Goal: Task Accomplishment & Management: Use online tool/utility

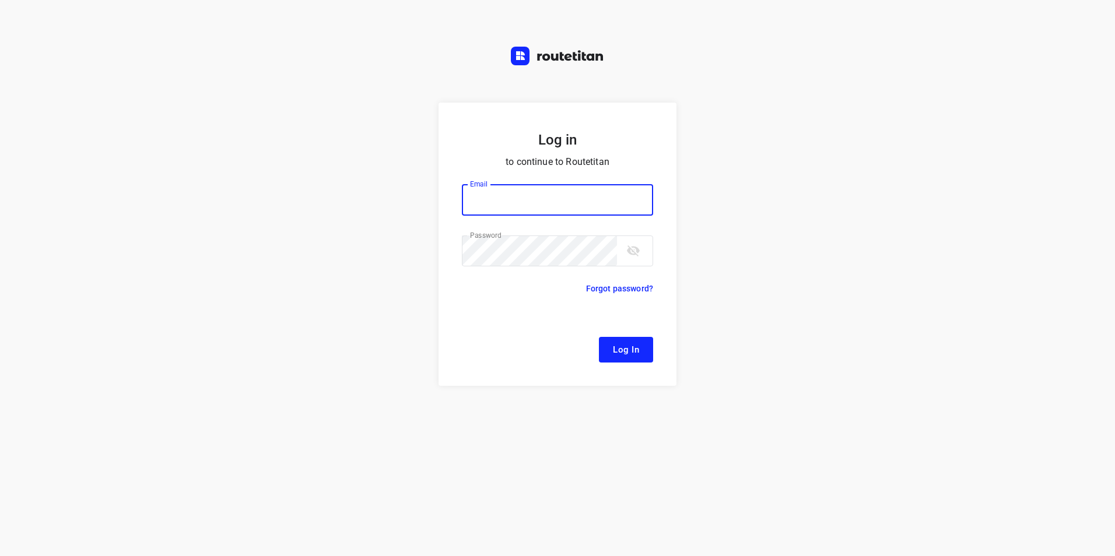
type input "[EMAIL_ADDRESS][DOMAIN_NAME]"
drag, startPoint x: 636, startPoint y: 347, endPoint x: 621, endPoint y: 345, distance: 14.7
click at [636, 347] on span "Log In" at bounding box center [626, 349] width 26 height 15
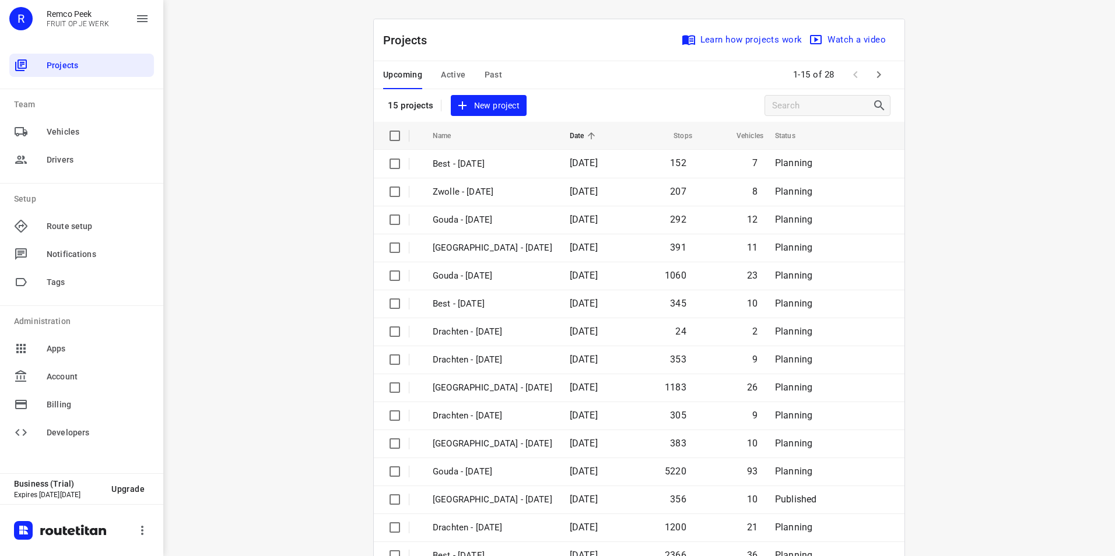
click at [443, 76] on span "Active" at bounding box center [453, 75] width 24 height 15
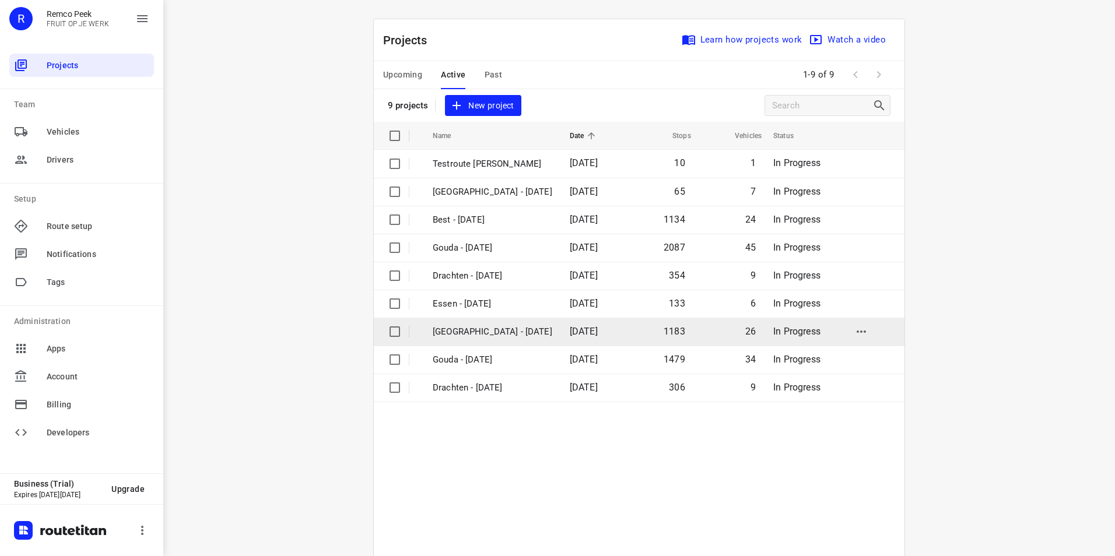
click at [464, 329] on p "[GEOGRAPHIC_DATA] - [DATE]" at bounding box center [493, 331] width 120 height 13
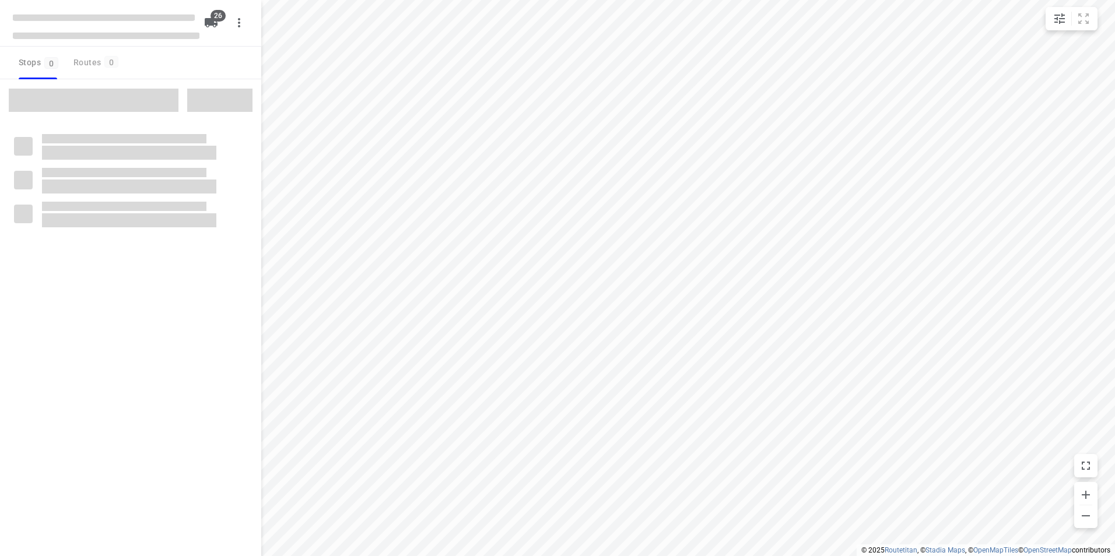
checkbox input "true"
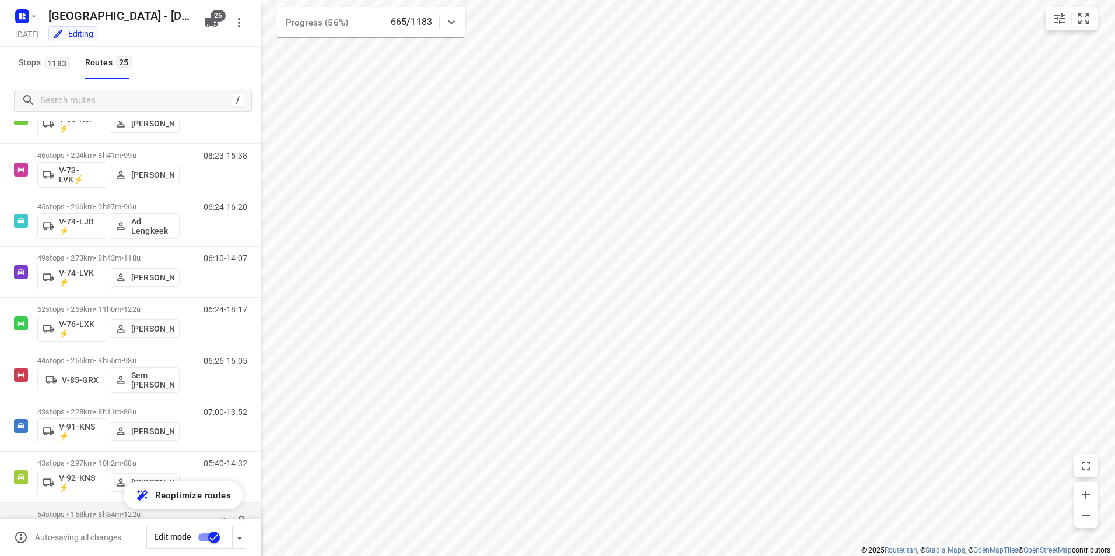
scroll to position [748, 0]
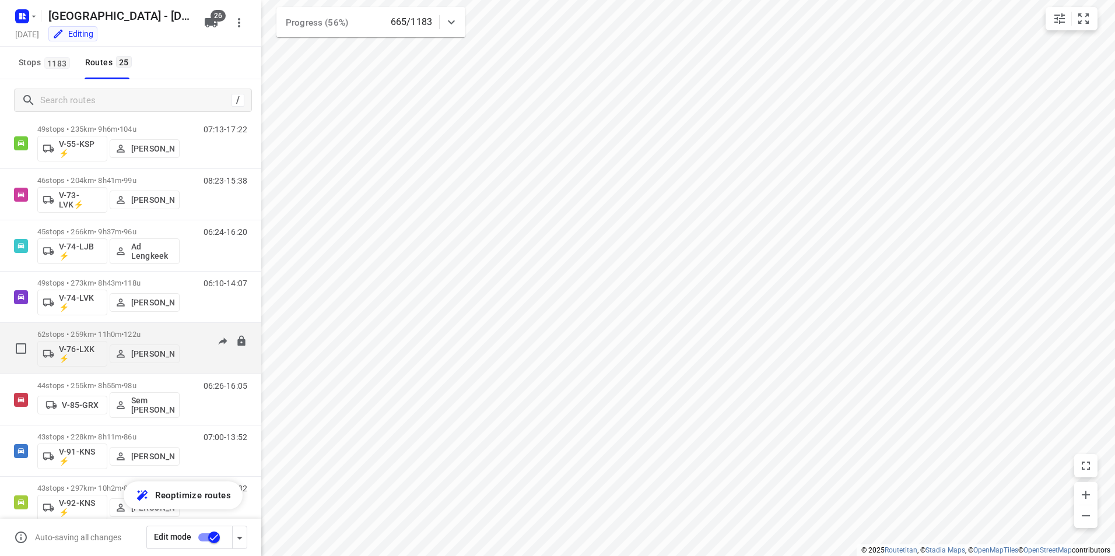
click at [141, 333] on span "122u" at bounding box center [132, 334] width 17 height 9
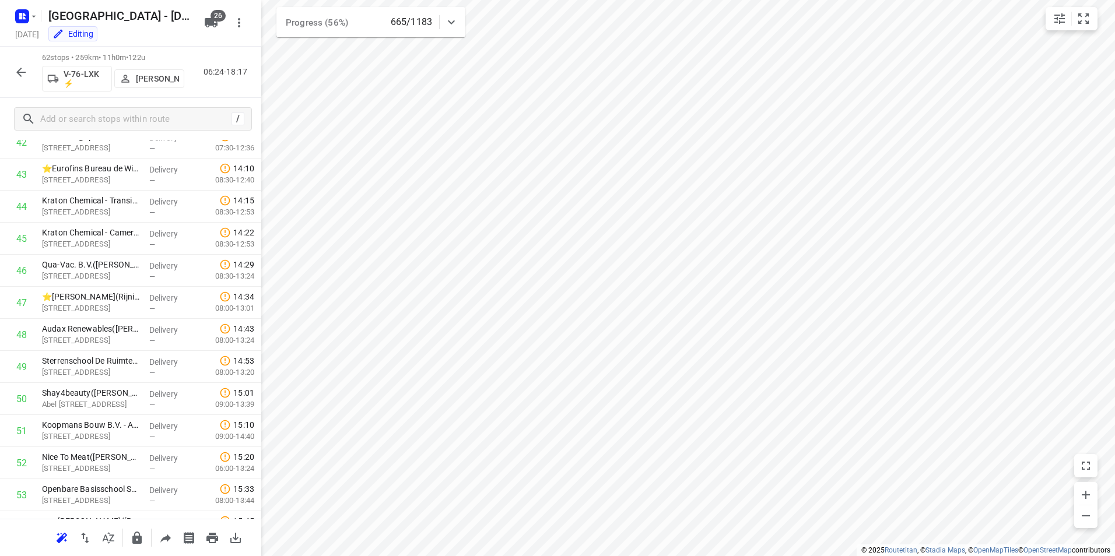
scroll to position [1073, 0]
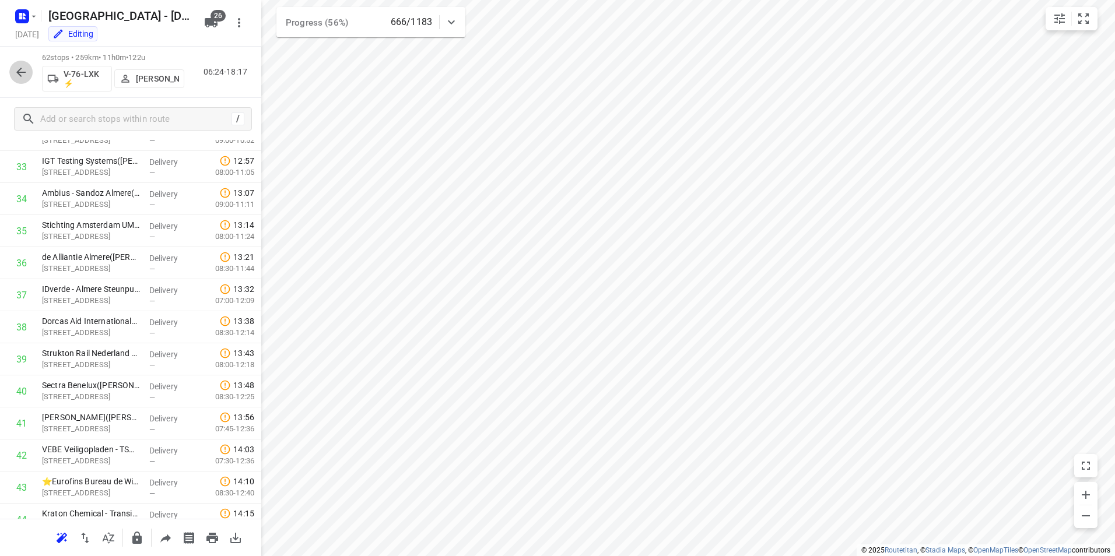
click at [16, 74] on icon "button" at bounding box center [21, 72] width 14 height 14
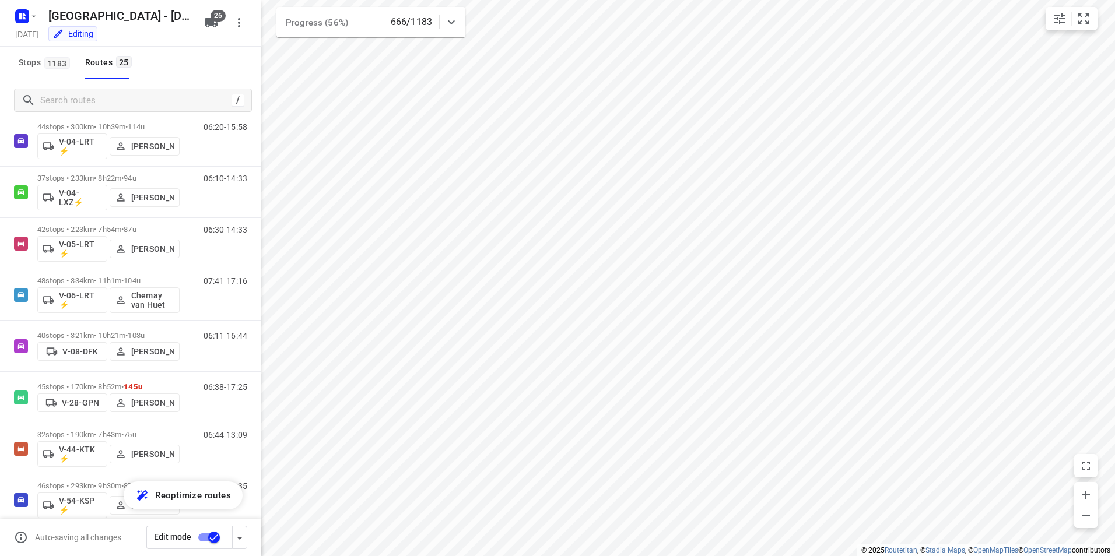
scroll to position [0, 0]
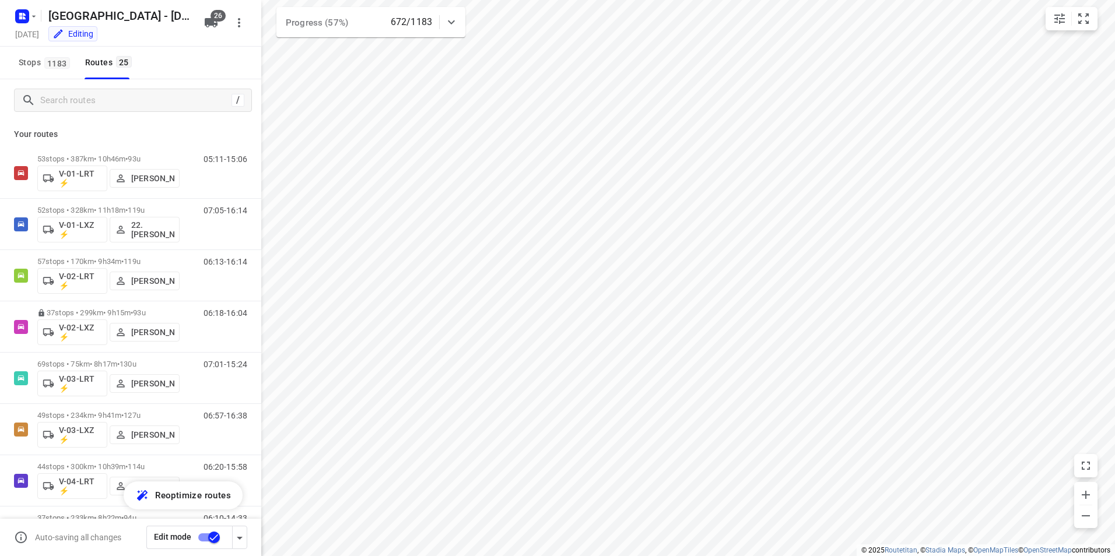
click at [458, 21] on icon at bounding box center [451, 22] width 14 height 14
click at [457, 21] on icon at bounding box center [451, 27] width 14 height 14
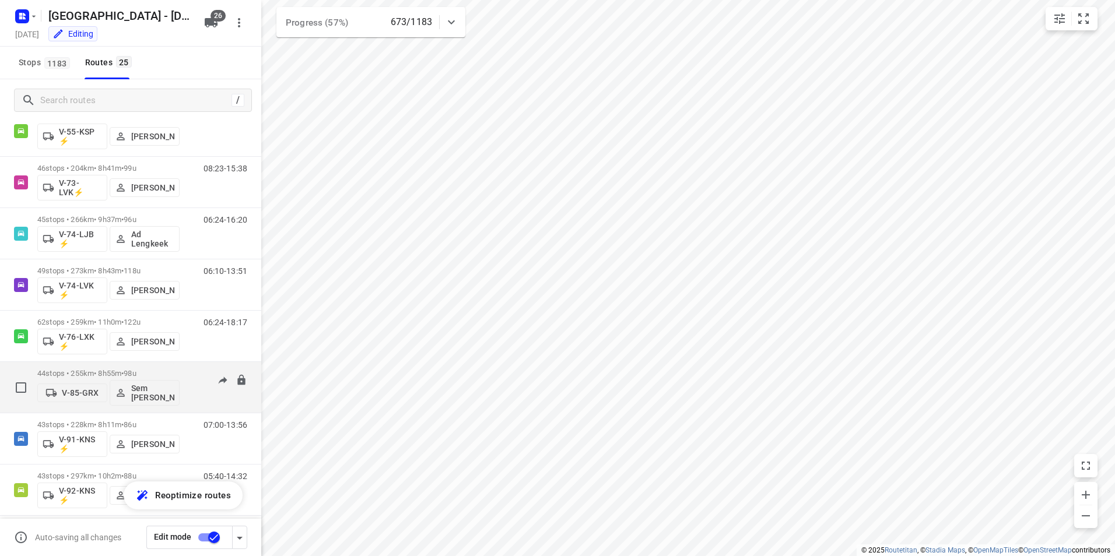
scroll to position [748, 0]
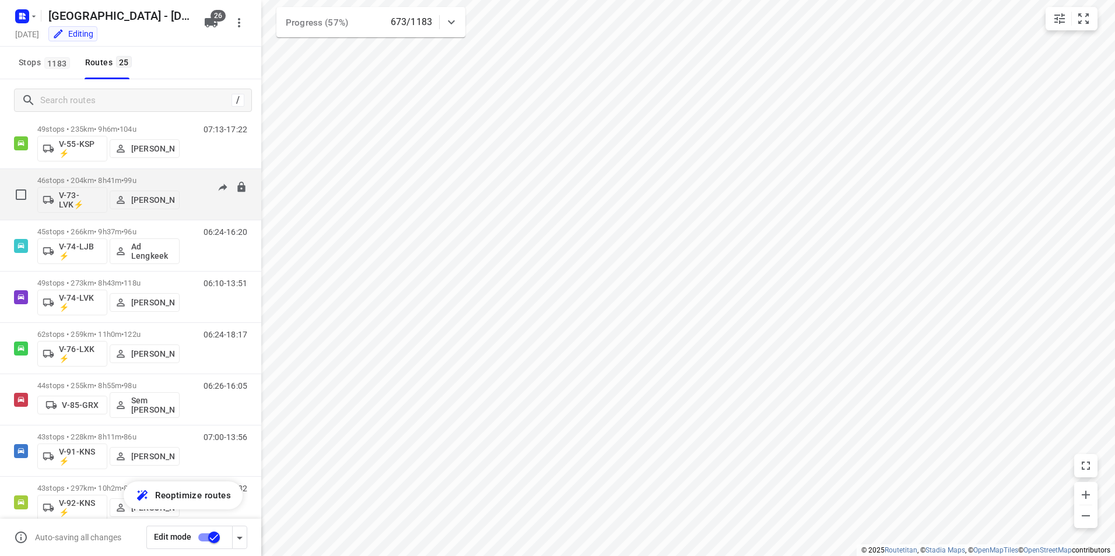
click at [110, 173] on div "46 stops • 204km • 8h41m • 99u V-73-LVK⚡ [PERSON_NAME]" at bounding box center [108, 194] width 142 height 48
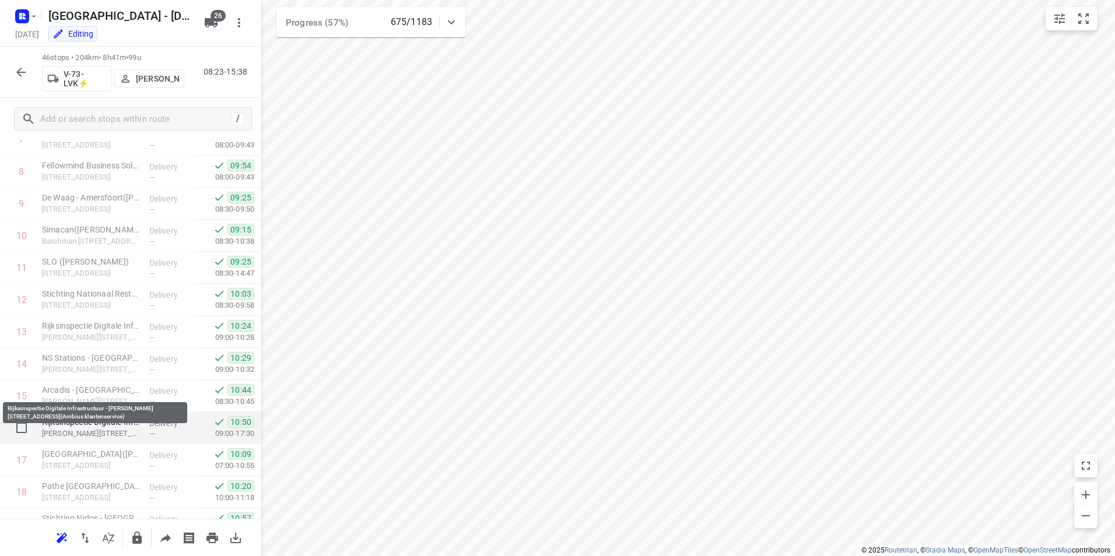
scroll to position [325, 0]
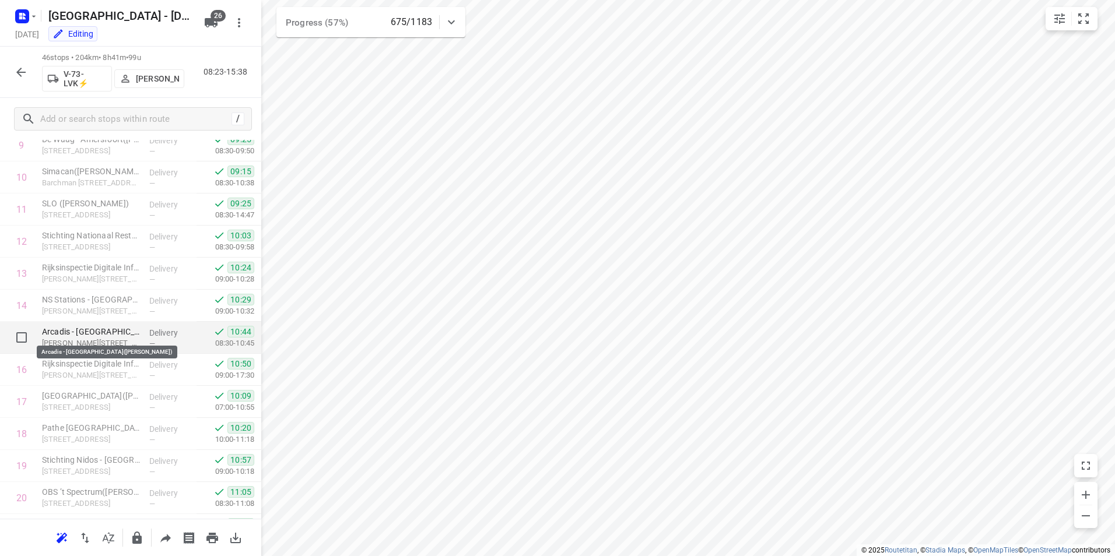
click at [92, 332] on p "Arcadis - [GEOGRAPHIC_DATA]([PERSON_NAME])" at bounding box center [91, 332] width 98 height 12
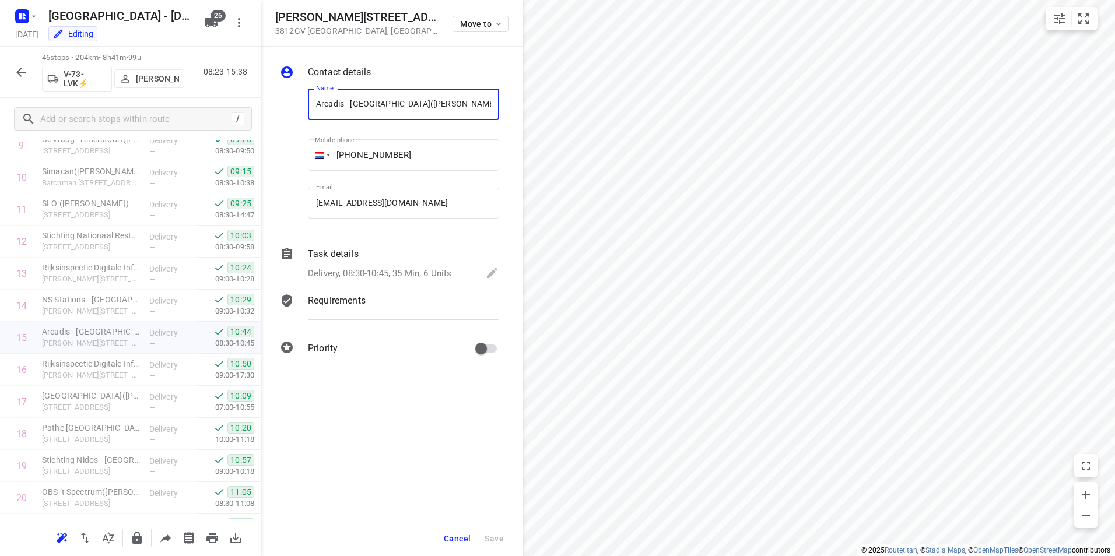
click at [316, 257] on p "Task details" at bounding box center [333, 254] width 51 height 14
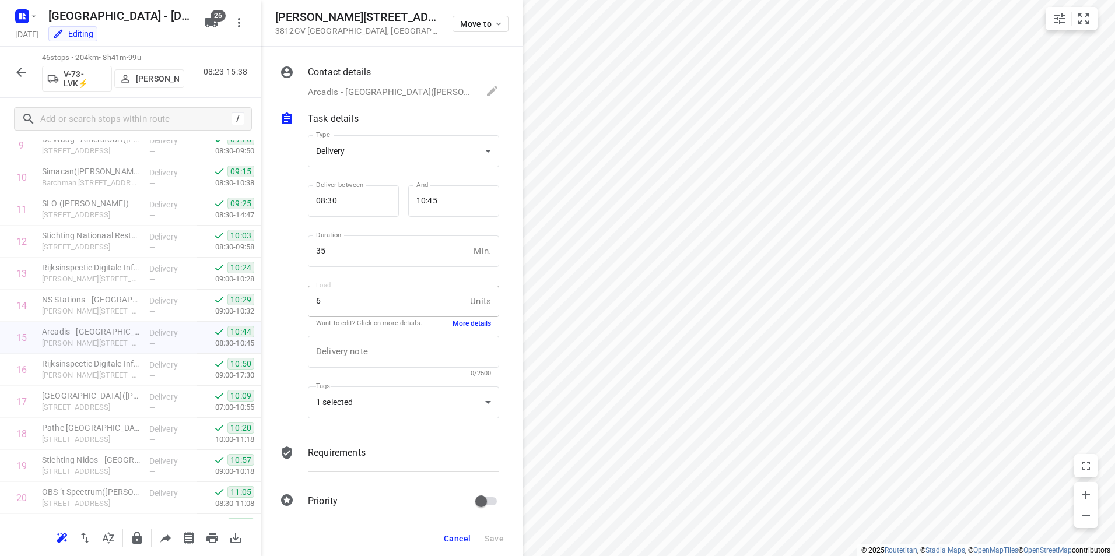
click at [474, 322] on button "More details" at bounding box center [471, 324] width 38 height 10
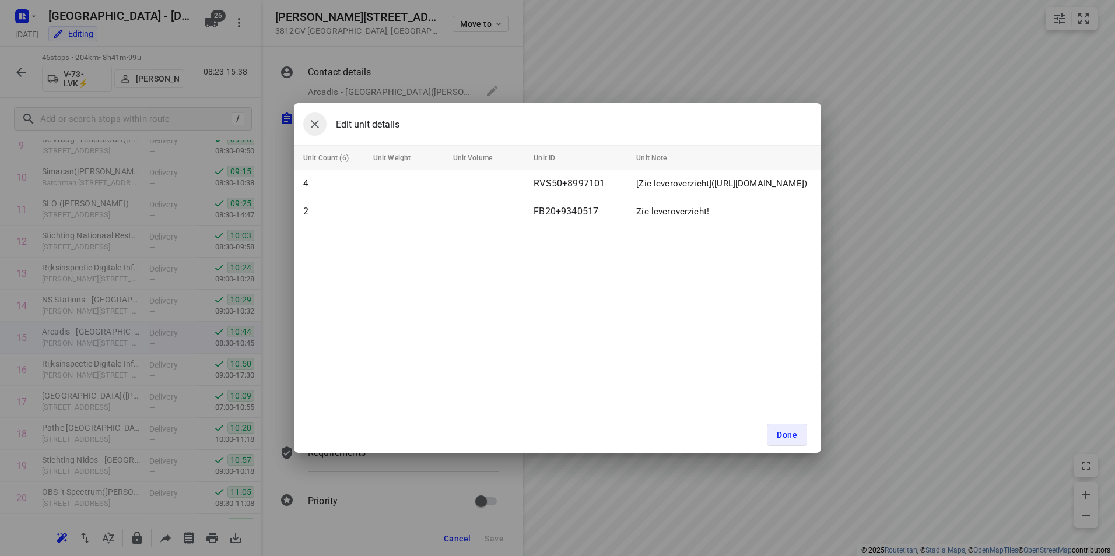
click at [319, 127] on icon "button" at bounding box center [315, 124] width 14 height 14
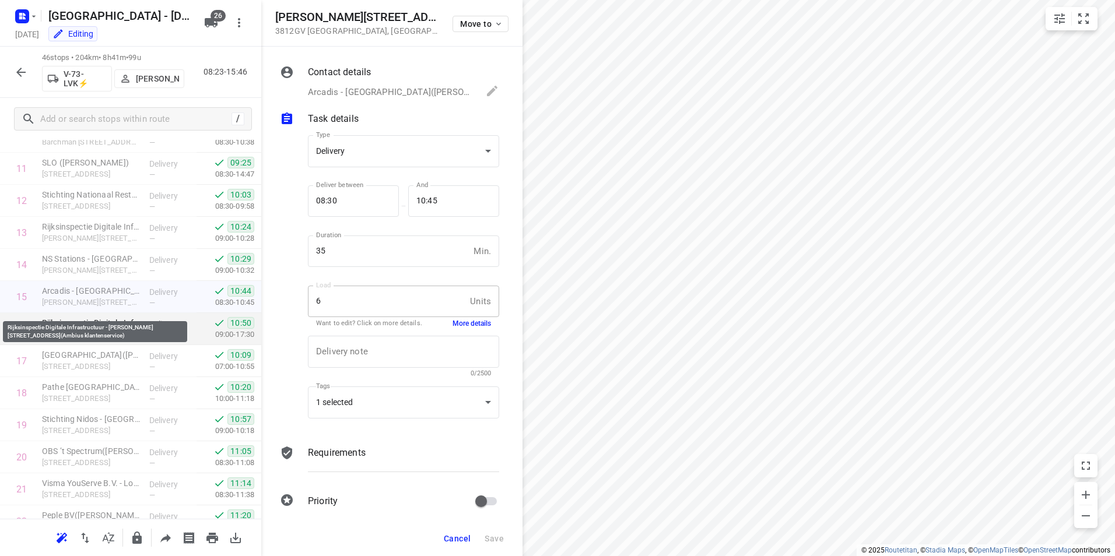
scroll to position [384, 0]
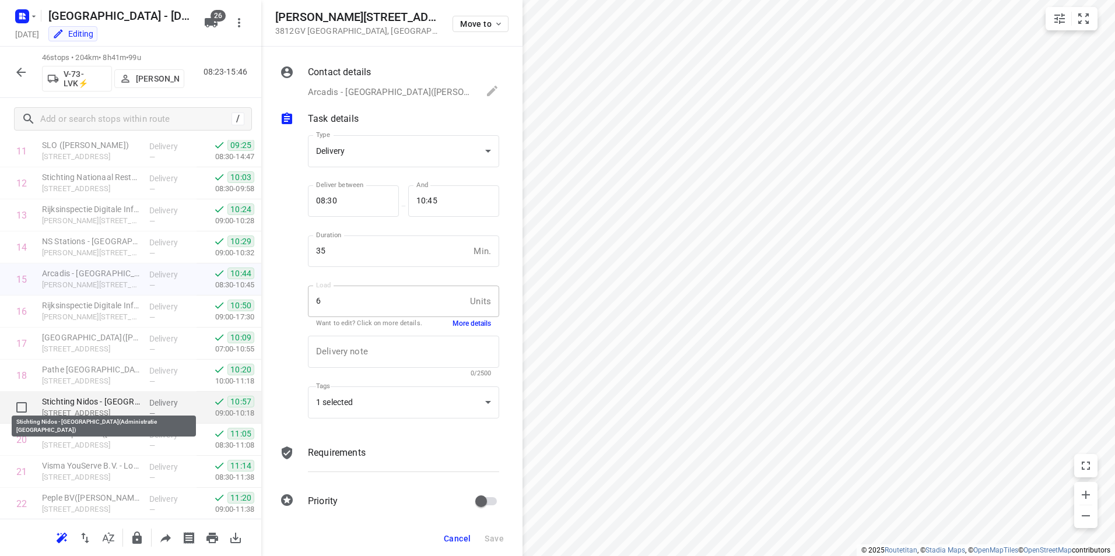
click at [127, 400] on p "Stichting Nidos - [GEOGRAPHIC_DATA](Administratie [GEOGRAPHIC_DATA])" at bounding box center [91, 402] width 98 height 12
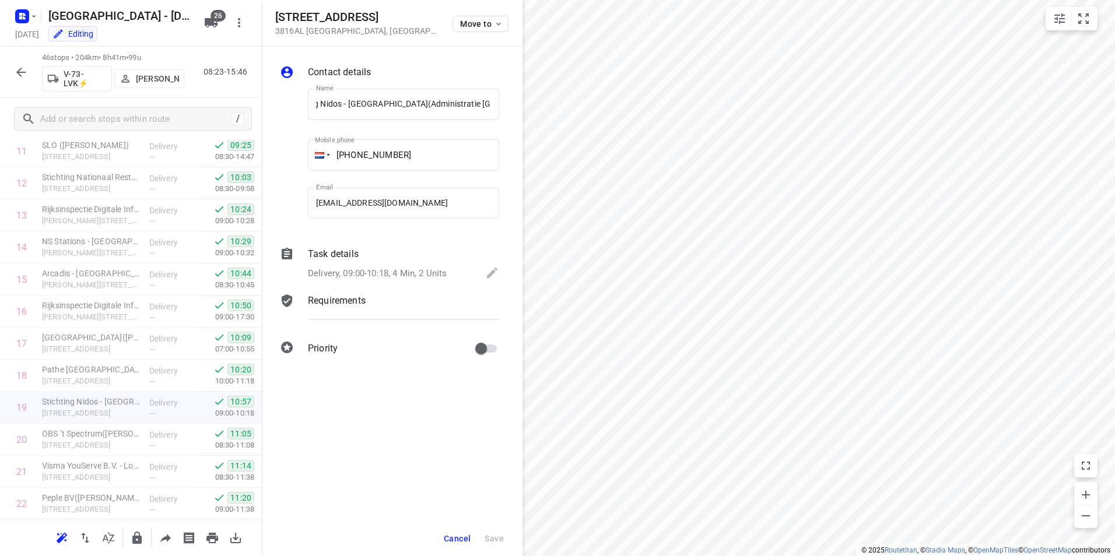
scroll to position [0, 0]
click at [340, 258] on p "Task details" at bounding box center [333, 254] width 51 height 14
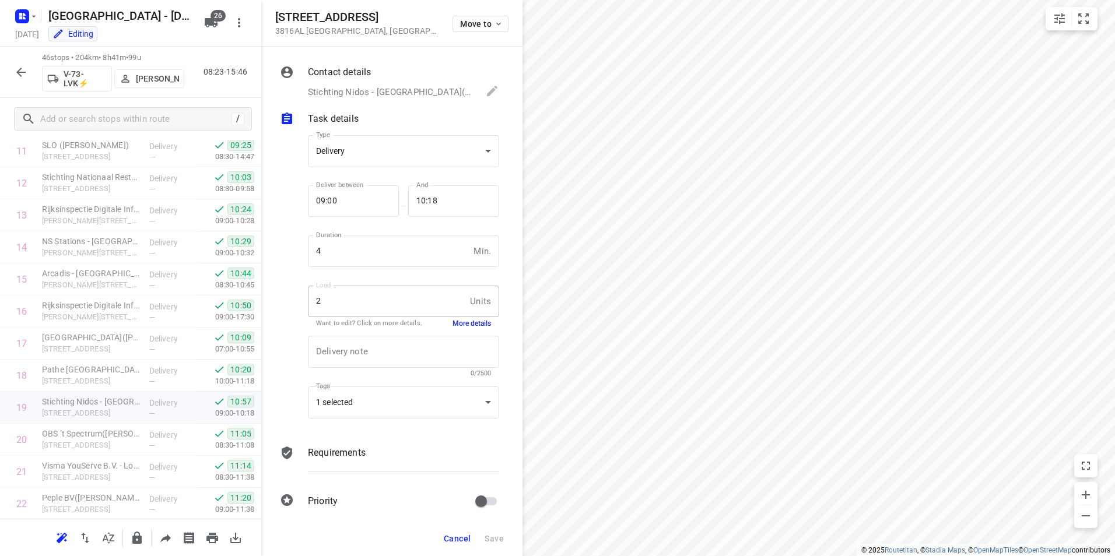
click at [466, 326] on button "More details" at bounding box center [471, 324] width 38 height 10
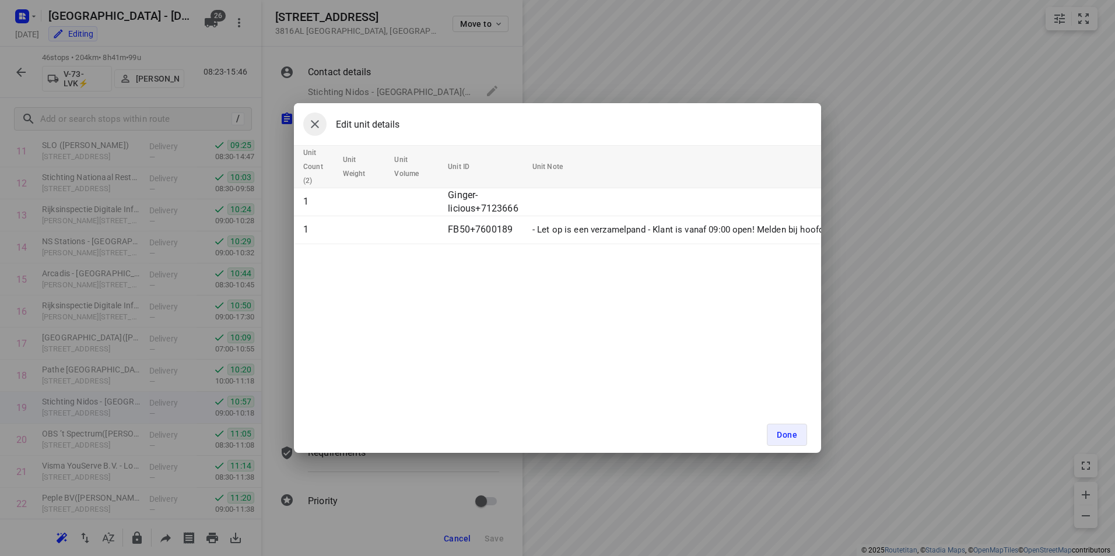
click at [318, 124] on icon "button" at bounding box center [315, 124] width 14 height 14
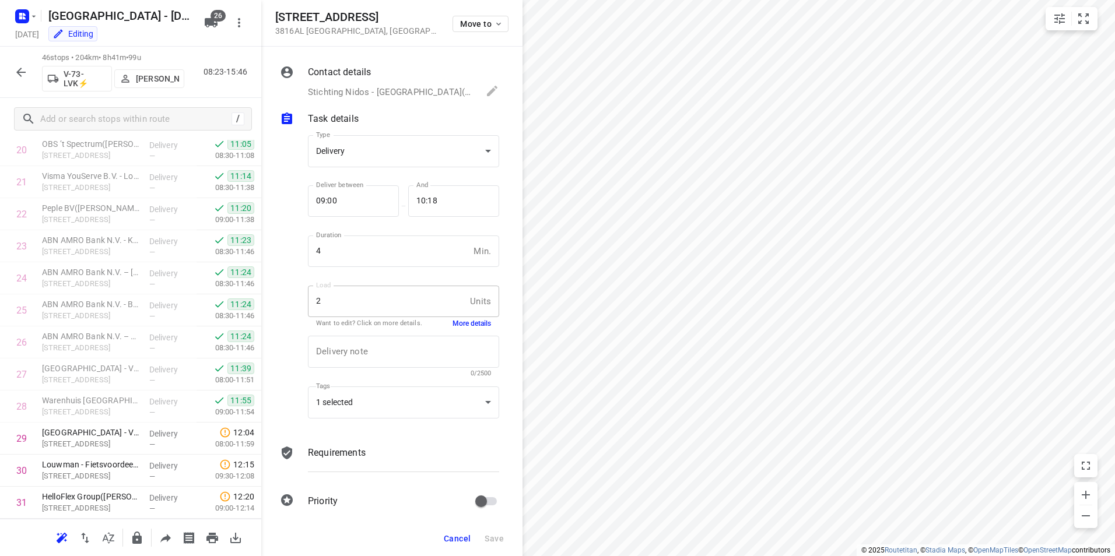
scroll to position [682, 0]
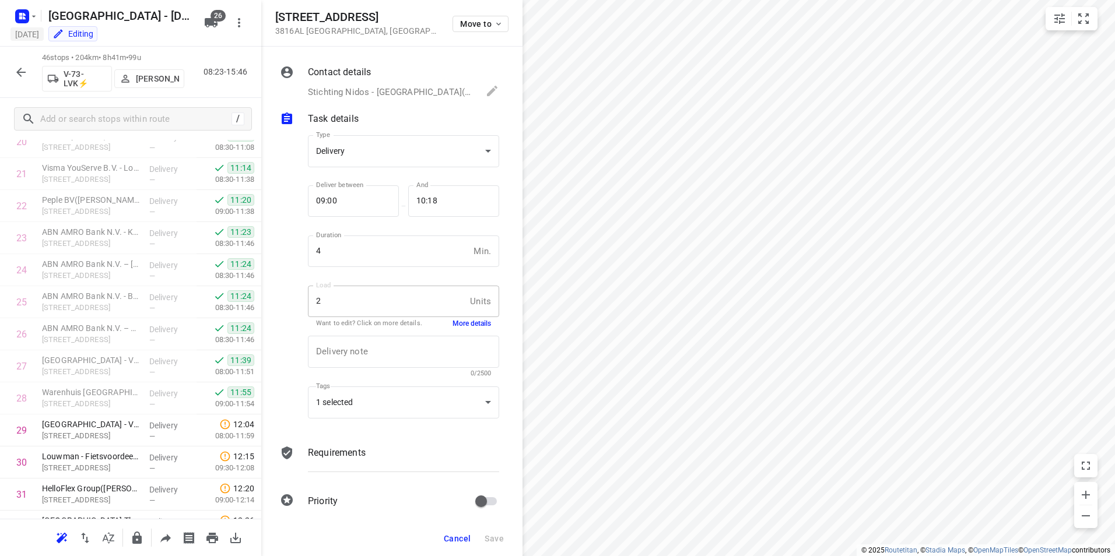
click at [20, 78] on icon "button" at bounding box center [21, 72] width 14 height 14
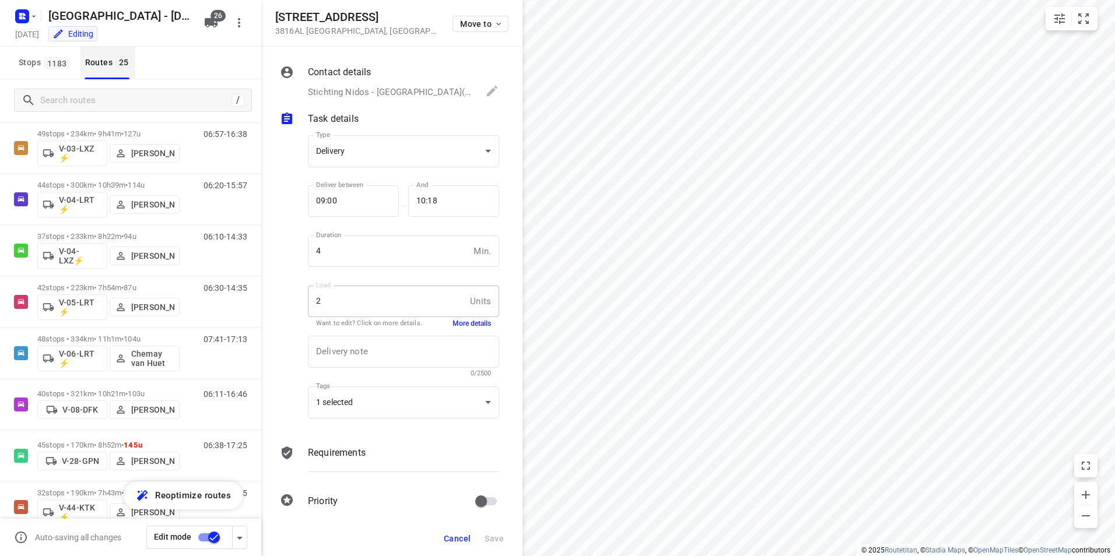
scroll to position [0, 0]
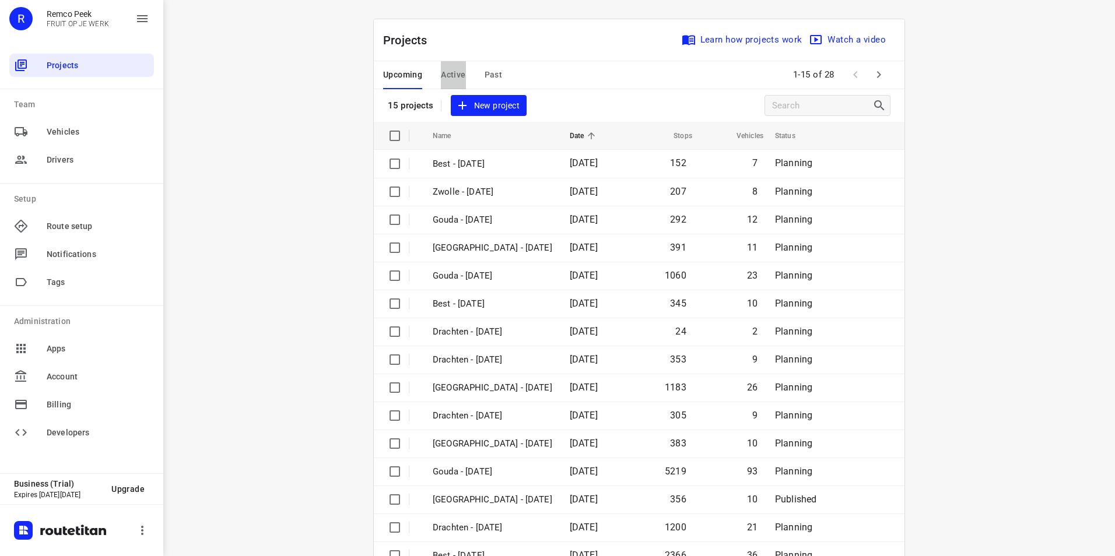
click at [454, 71] on span "Active" at bounding box center [453, 75] width 24 height 15
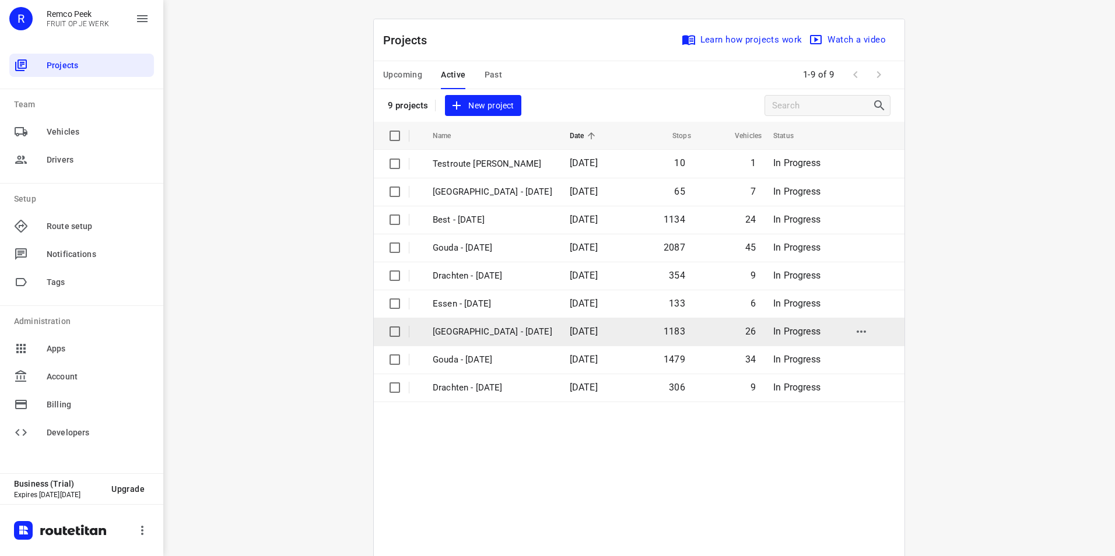
click at [482, 331] on p "[GEOGRAPHIC_DATA] - [DATE]" at bounding box center [493, 331] width 120 height 13
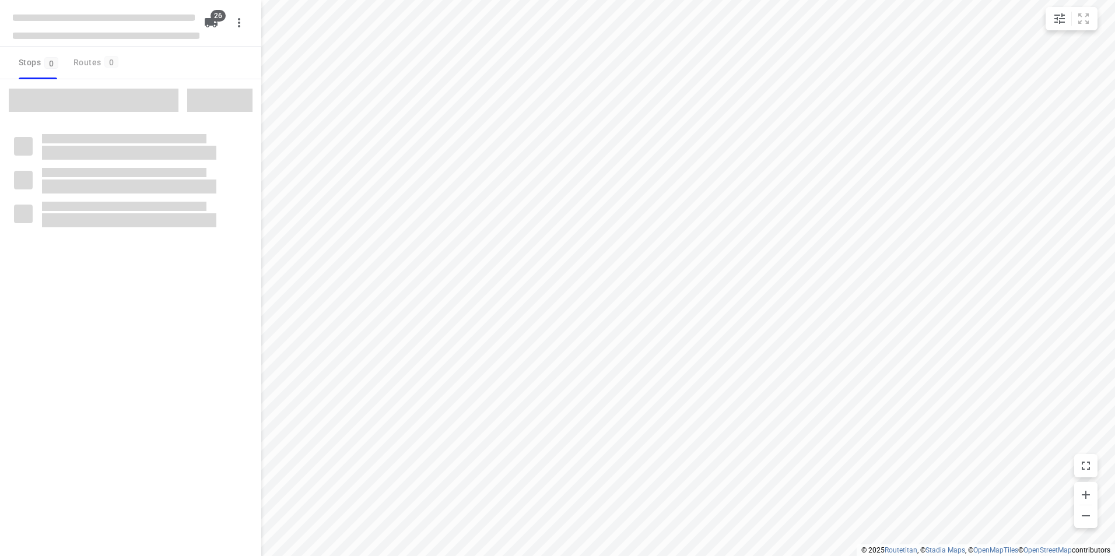
checkbox input "true"
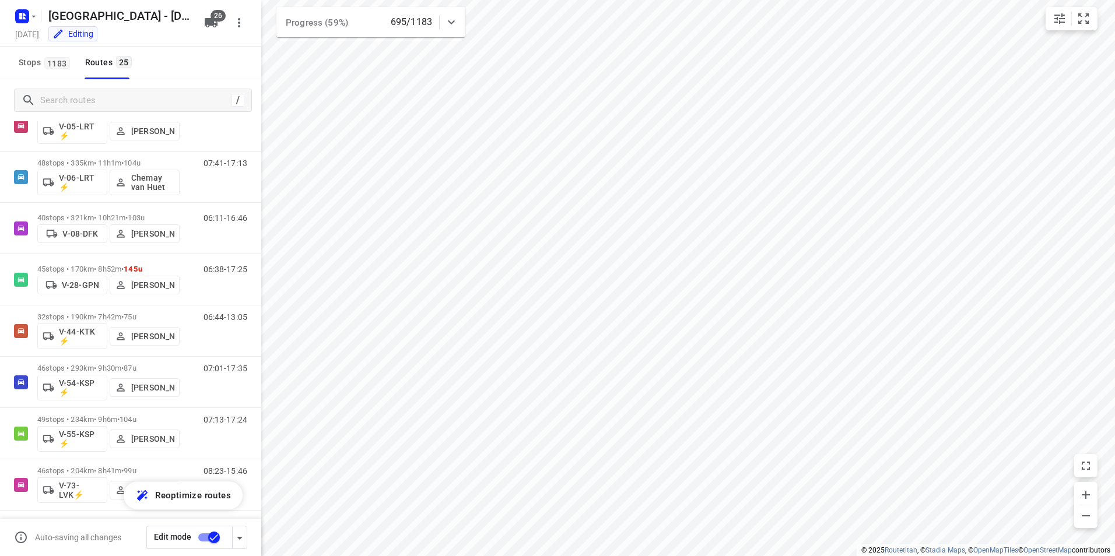
scroll to position [456, 0]
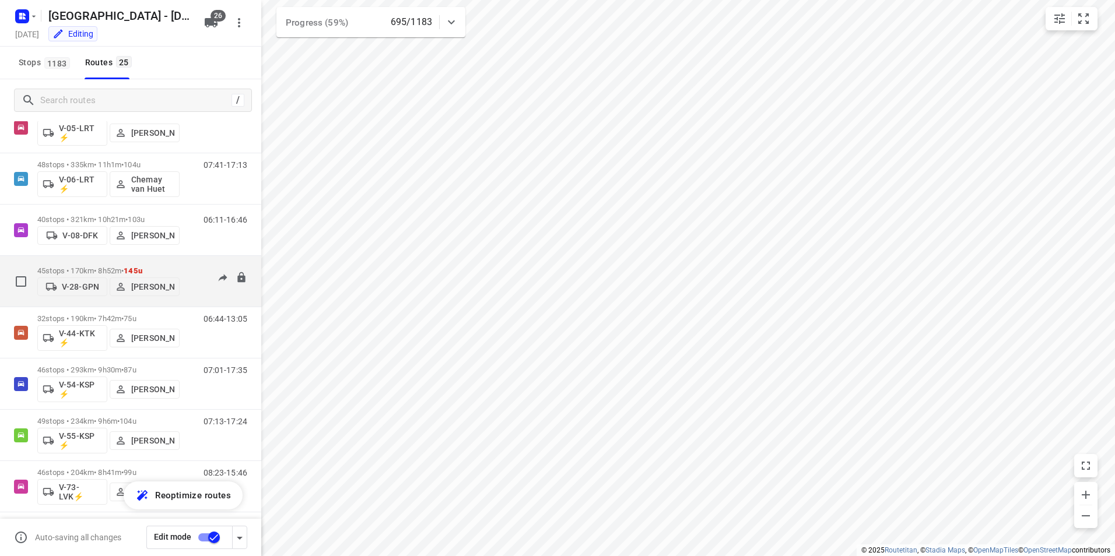
click at [108, 266] on p "45 stops • 170km • 8h52m • 145u" at bounding box center [108, 270] width 142 height 9
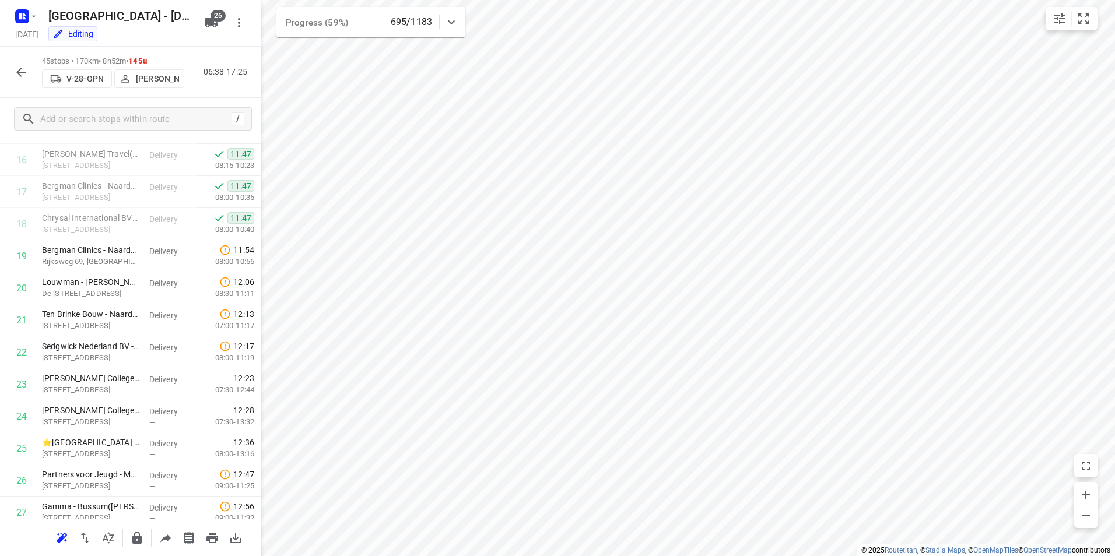
scroll to position [0, 0]
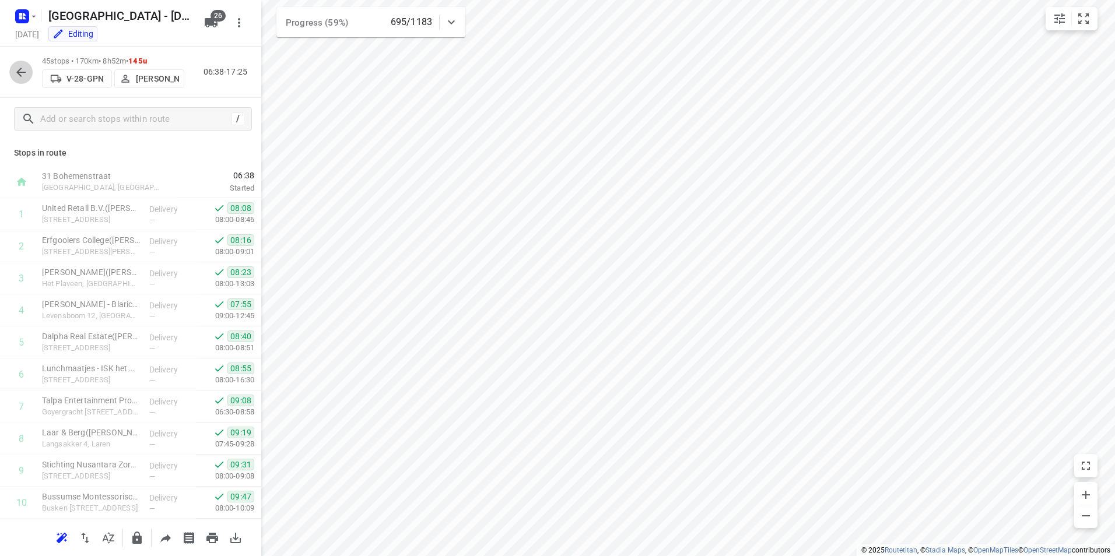
click at [16, 71] on icon "button" at bounding box center [21, 72] width 14 height 14
